Goal: Navigation & Orientation: Find specific page/section

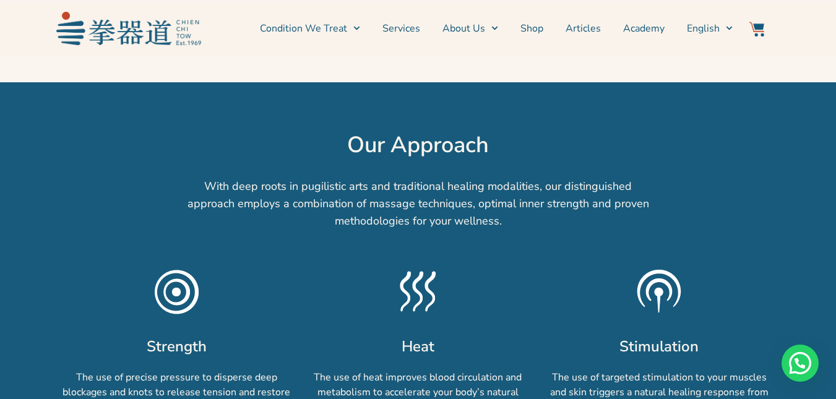
scroll to position [349, 0]
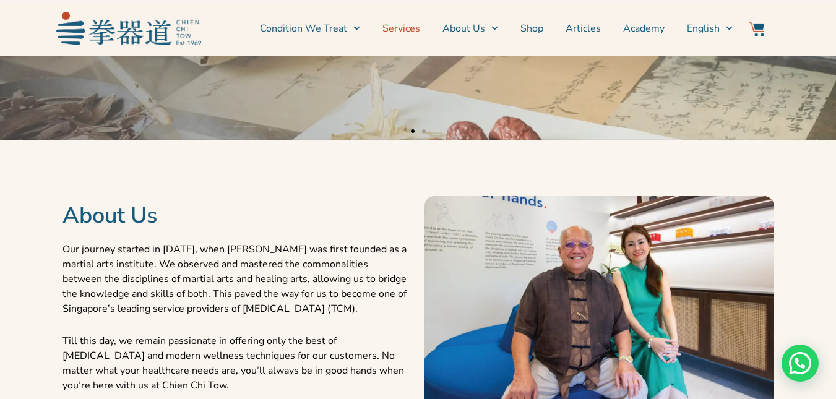
click at [408, 33] on link "Services" at bounding box center [401, 28] width 38 height 31
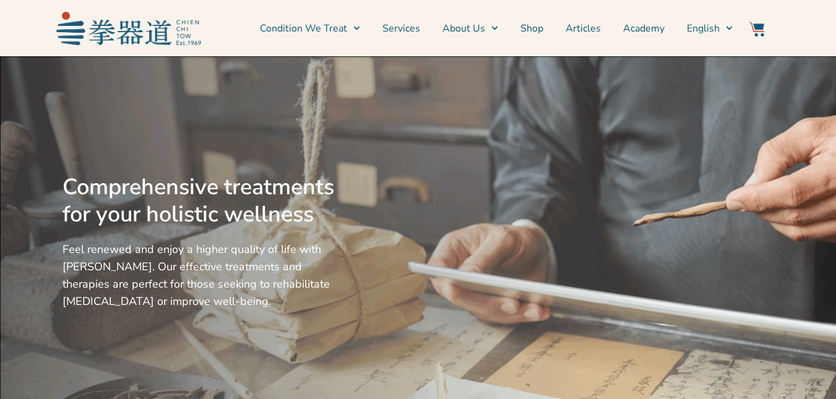
click at [420, 31] on link "Services" at bounding box center [401, 28] width 38 height 31
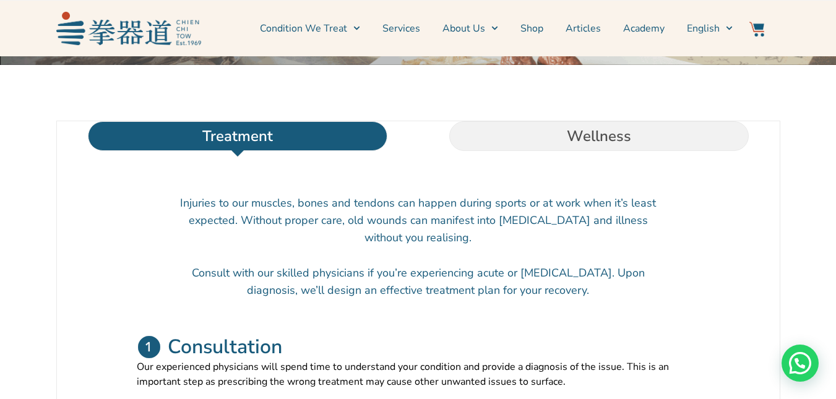
scroll to position [378, 0]
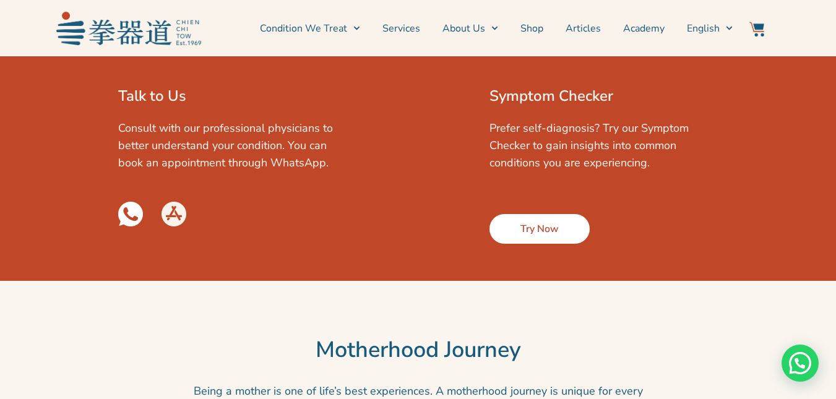
scroll to position [2008, 0]
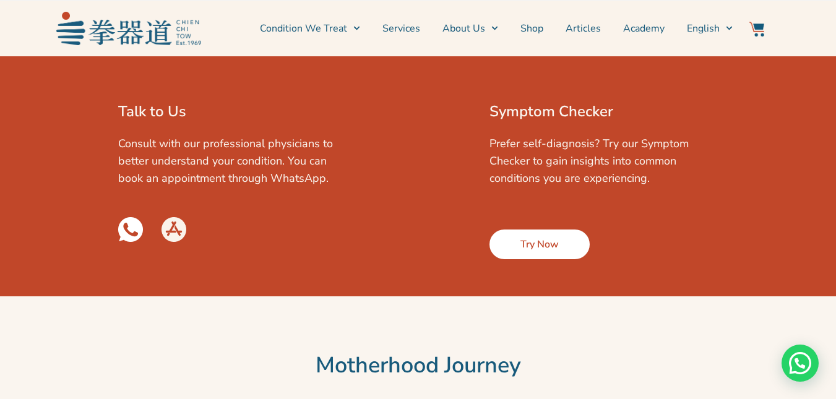
click at [562, 259] on link "Try Now" at bounding box center [539, 245] width 100 height 30
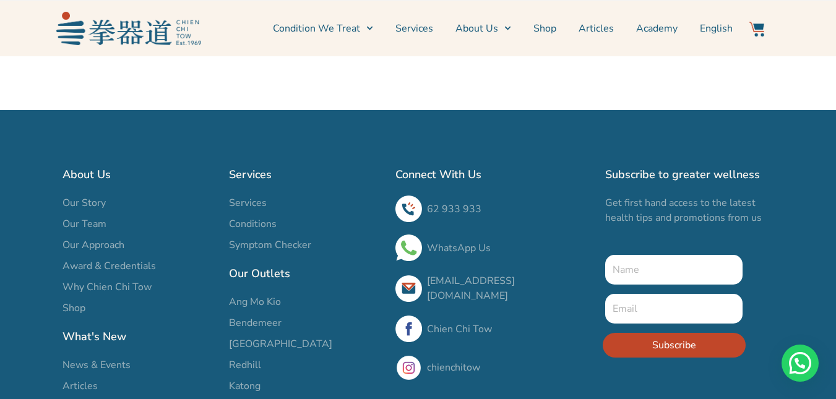
scroll to position [394, 0]
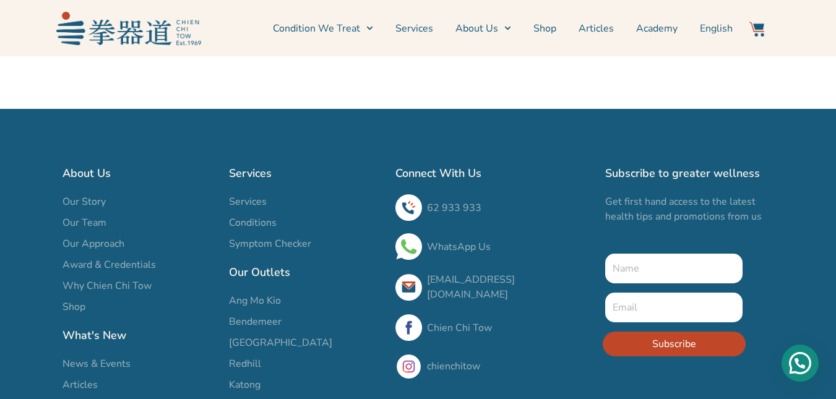
click at [809, 365] on div "Need help?" at bounding box center [799, 363] width 37 height 37
click at [263, 297] on span "Ang Mo Kio" at bounding box center [255, 300] width 52 height 15
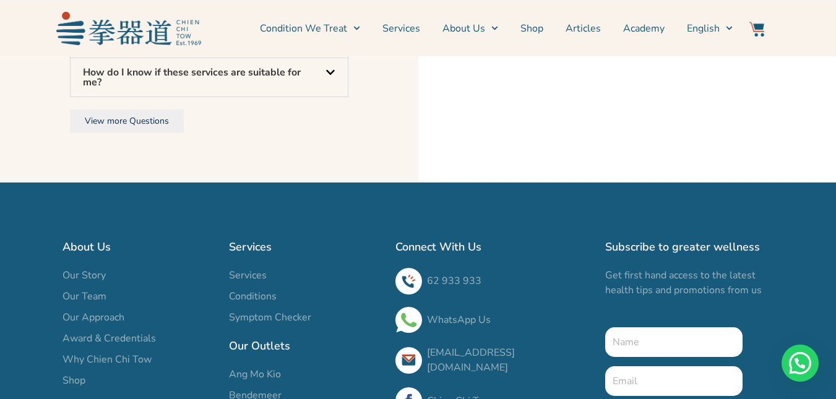
scroll to position [1146, 0]
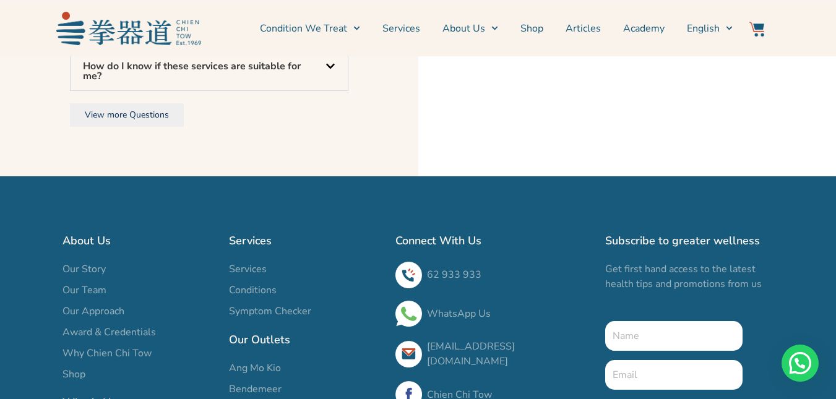
click at [332, 71] on icon at bounding box center [330, 66] width 10 height 10
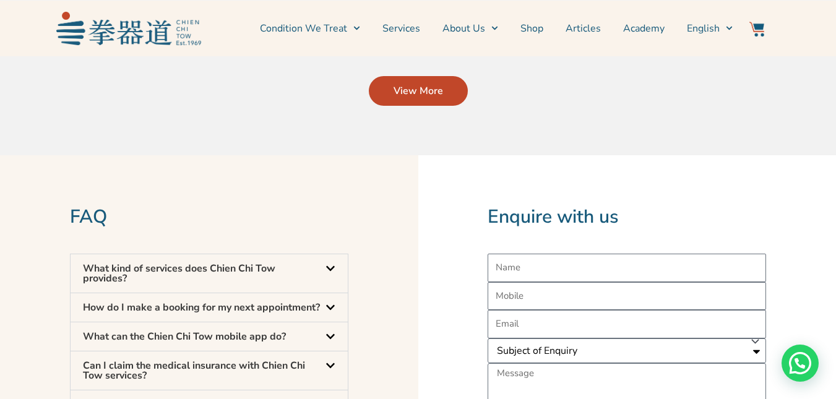
scroll to position [0, 0]
